Goal: Navigation & Orientation: Find specific page/section

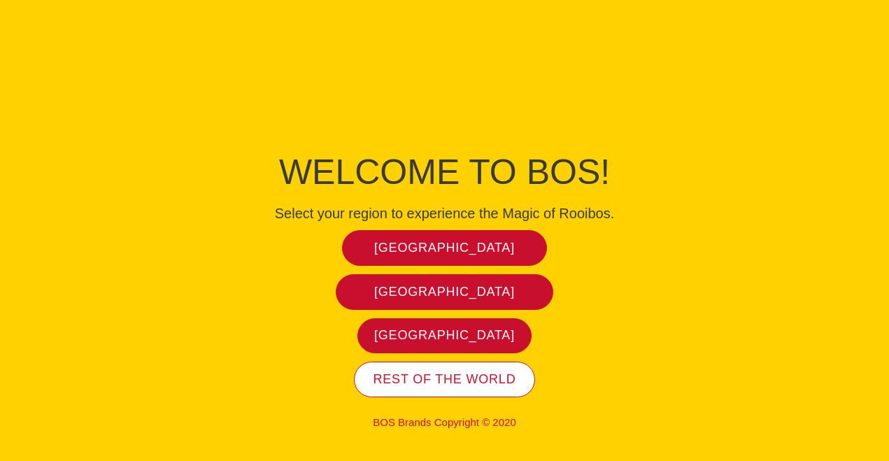
click at [483, 389] on link "Rest of the world" at bounding box center [445, 380] width 182 height 36
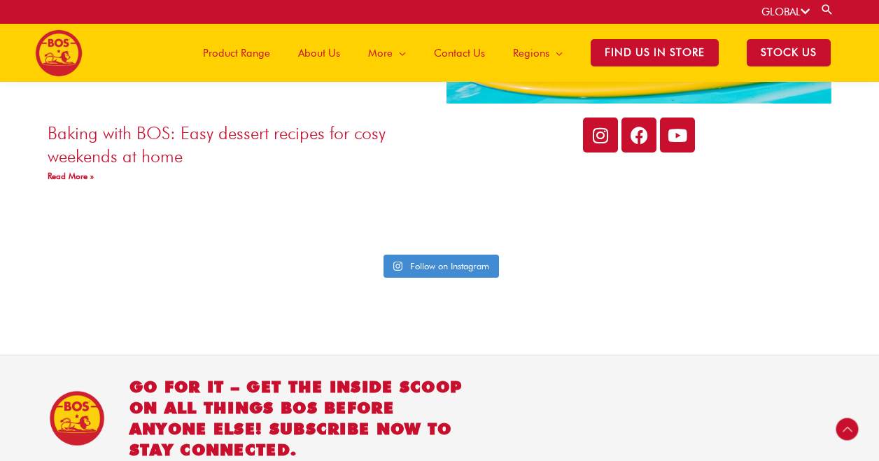
scroll to position [3312, 0]
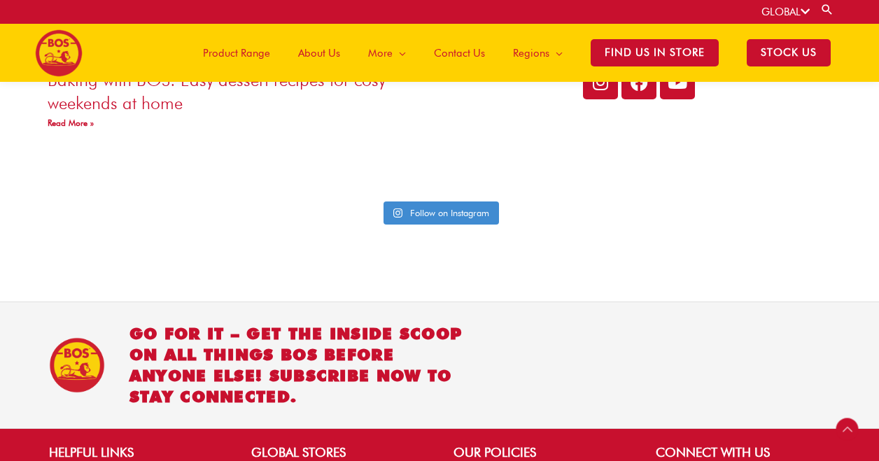
click at [340, 46] on span "About Us" at bounding box center [319, 53] width 42 height 42
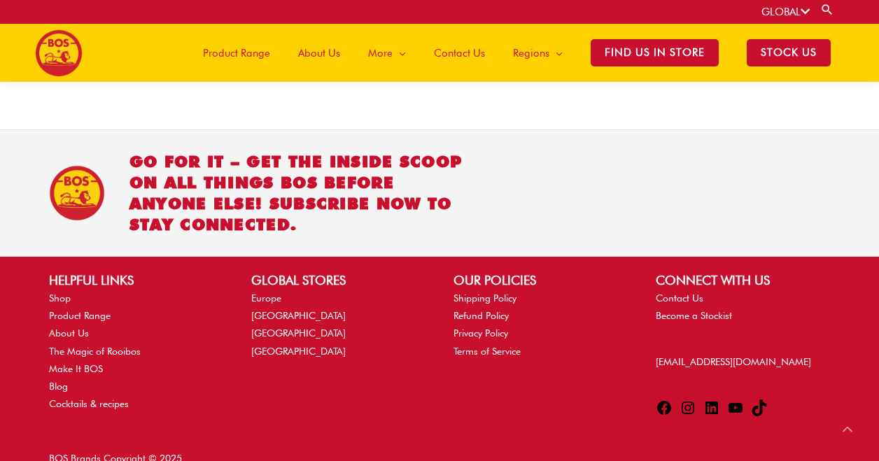
scroll to position [1807, 0]
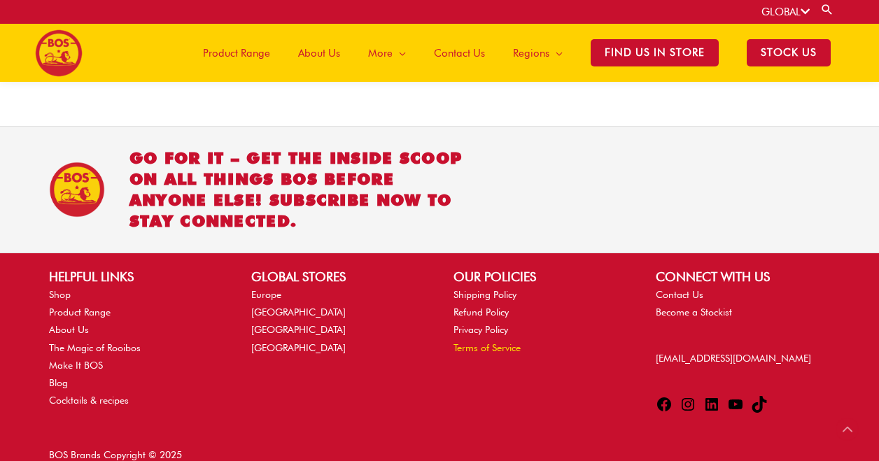
click at [487, 342] on link "Terms of Service" at bounding box center [486, 347] width 67 height 11
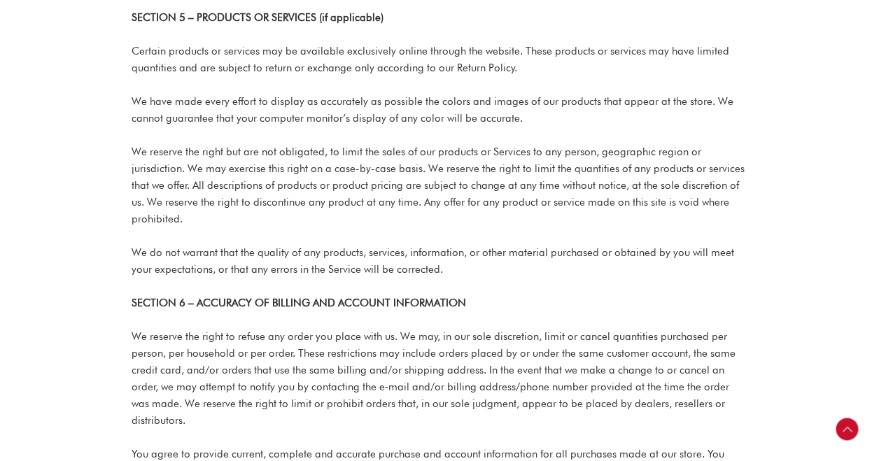
scroll to position [1402, 0]
